Goal: Complete application form

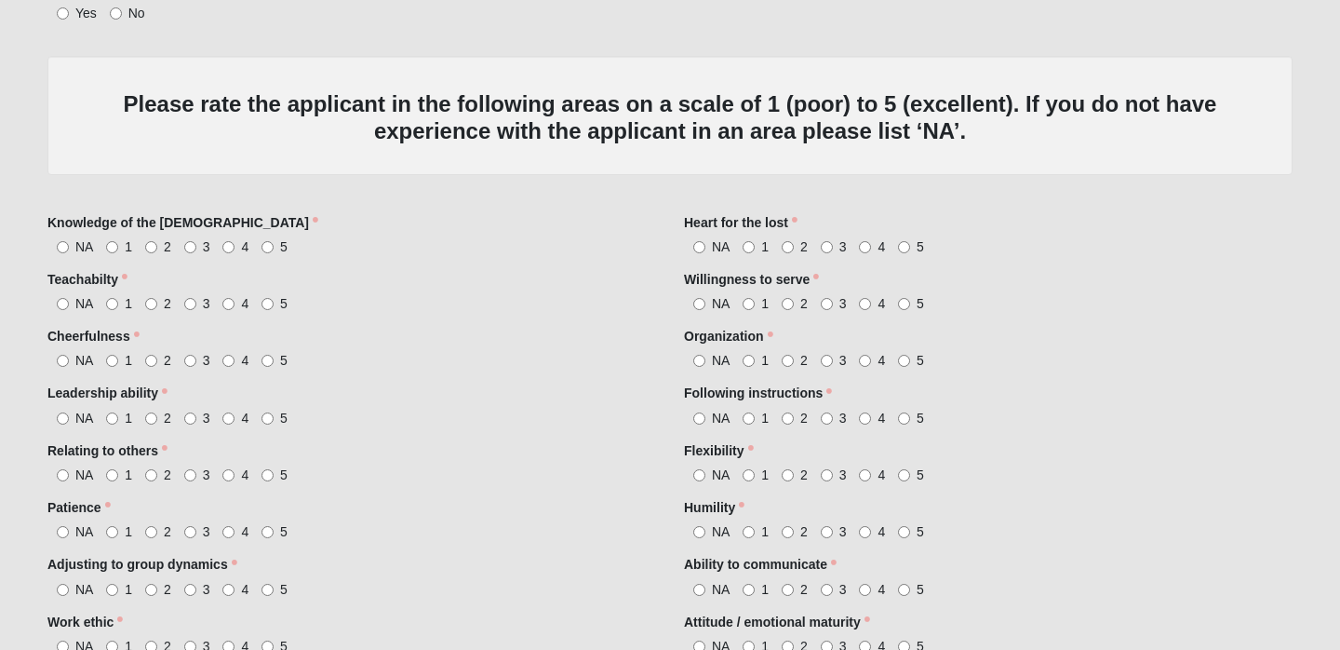
scroll to position [809, 0]
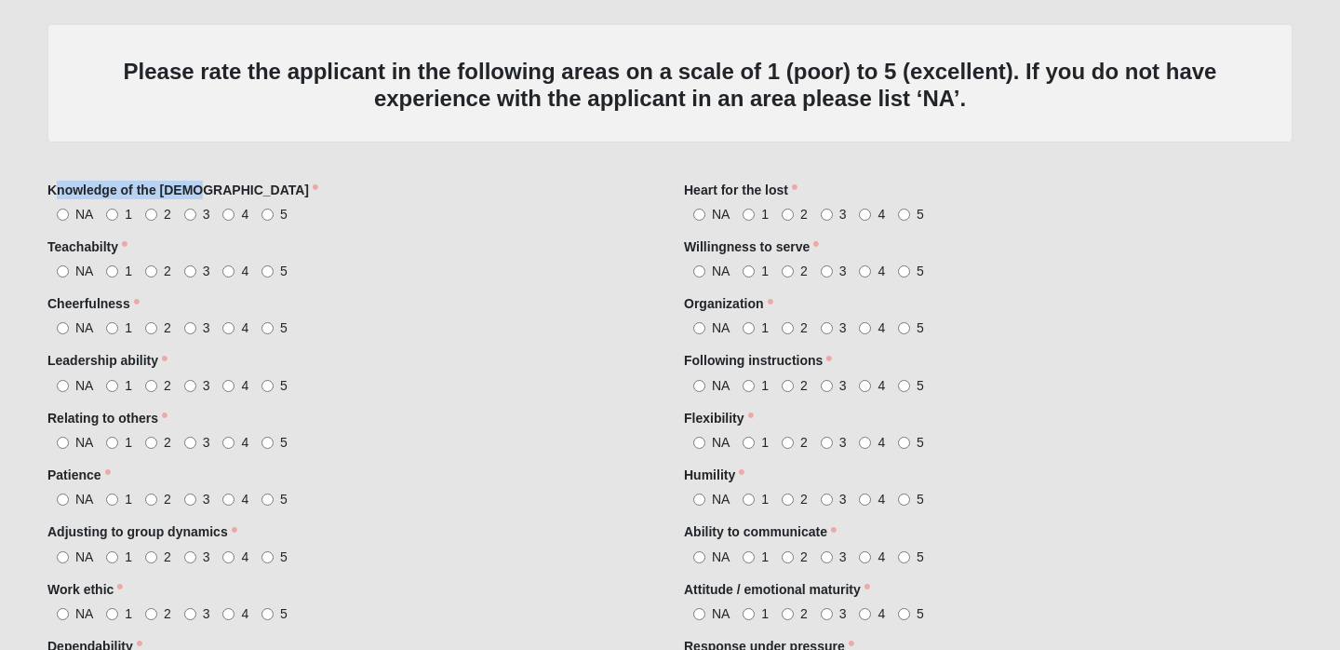
drag, startPoint x: 54, startPoint y: 189, endPoint x: 245, endPoint y: 194, distance: 190.8
click at [245, 194] on div "Knowledge of the [DEMOGRAPHIC_DATA] NA 1 2 3 4 5 Knowledge of the [DEMOGRAPHIC_…" at bounding box center [351, 202] width 609 height 43
drag, startPoint x: 245, startPoint y: 194, endPoint x: 43, endPoint y: 176, distance: 202.7
click at [43, 176] on div "OPTIONAL Log in to pre-fill fields. No account? Create one or skip and complete…" at bounding box center [670, 143] width 1273 height 1708
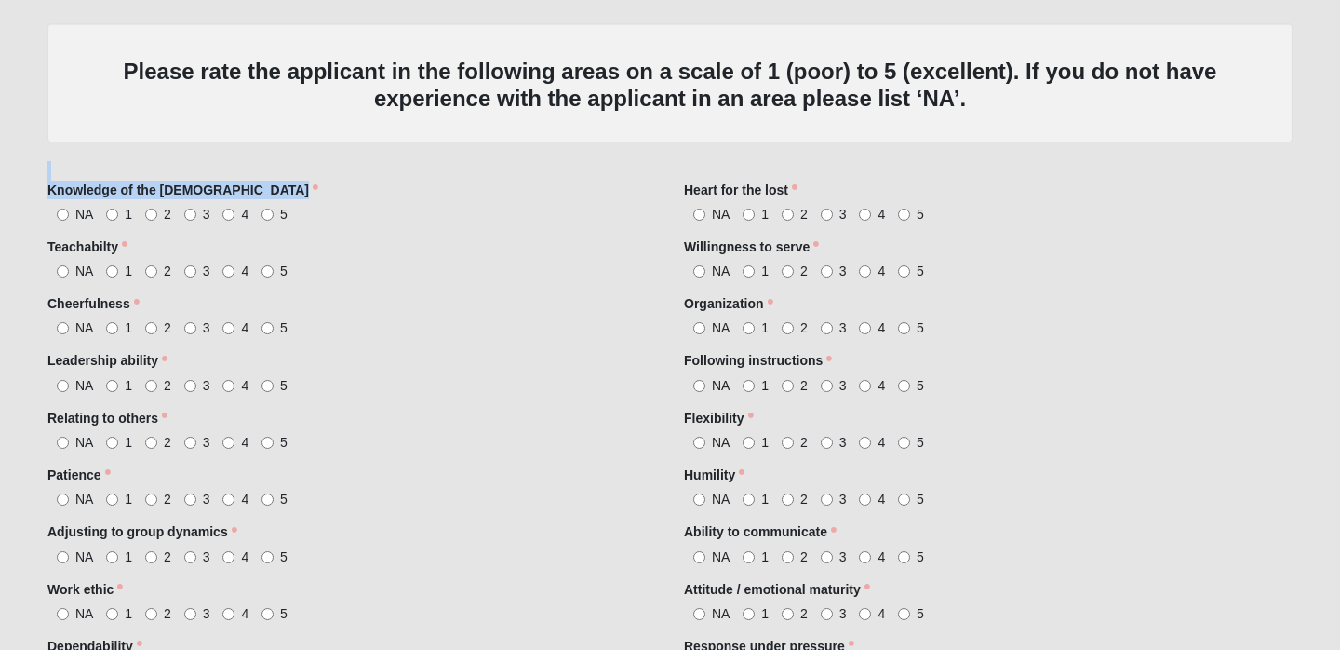
click at [43, 176] on div "OPTIONAL Log in to pre-fill fields. No account? Create one or skip and complete…" at bounding box center [670, 143] width 1273 height 1708
drag, startPoint x: 43, startPoint y: 176, endPoint x: 195, endPoint y: 181, distance: 152.7
click at [195, 181] on div "OPTIONAL Log in to pre-fill fields. No account? Create one or skip and complete…" at bounding box center [670, 143] width 1273 height 1708
click at [195, 181] on label "Knowledge of the [DEMOGRAPHIC_DATA]" at bounding box center [182, 190] width 271 height 19
drag, startPoint x: 195, startPoint y: 181, endPoint x: 55, endPoint y: 154, distance: 143.1
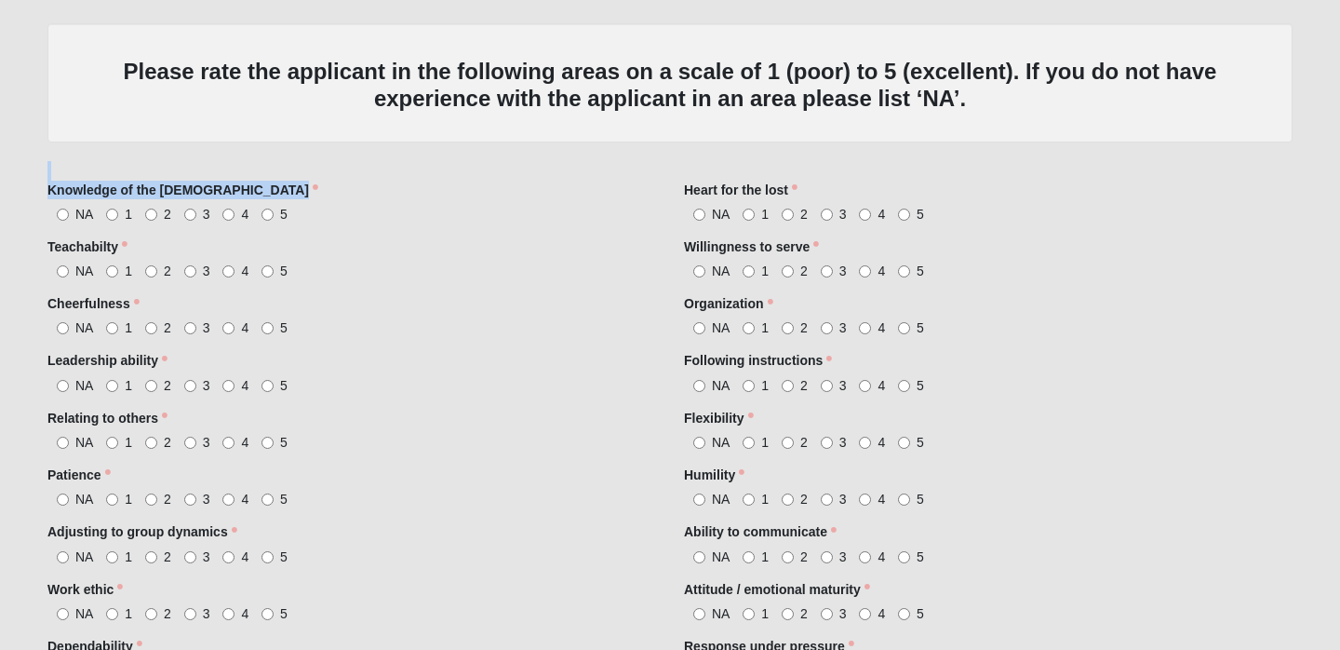
click at [55, 154] on div "Person 33.333333333333333333333333330% Complete Family Member to Register Pleas…" at bounding box center [669, 170] width 1245 height 1521
click at [52, 154] on div "Person 33.333333333333333333333333330% Complete Family Member to Register Pleas…" at bounding box center [669, 170] width 1245 height 1521
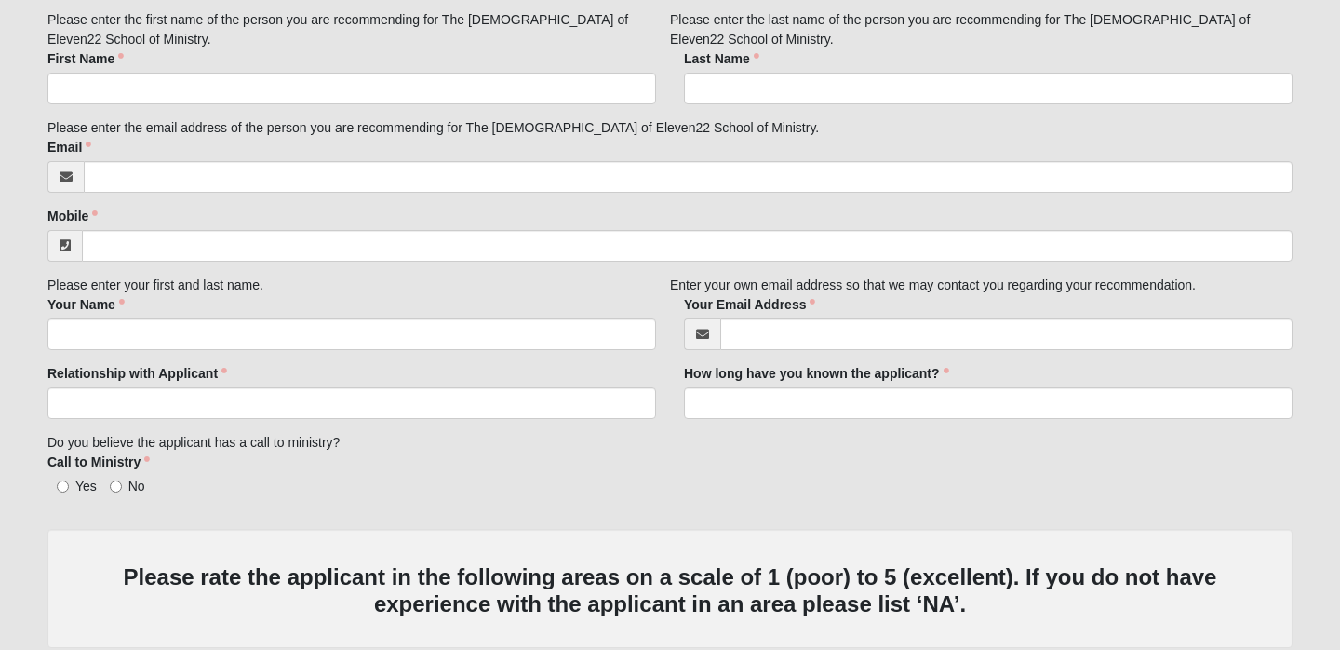
scroll to position [0, 0]
